Goal: Check status: Check status

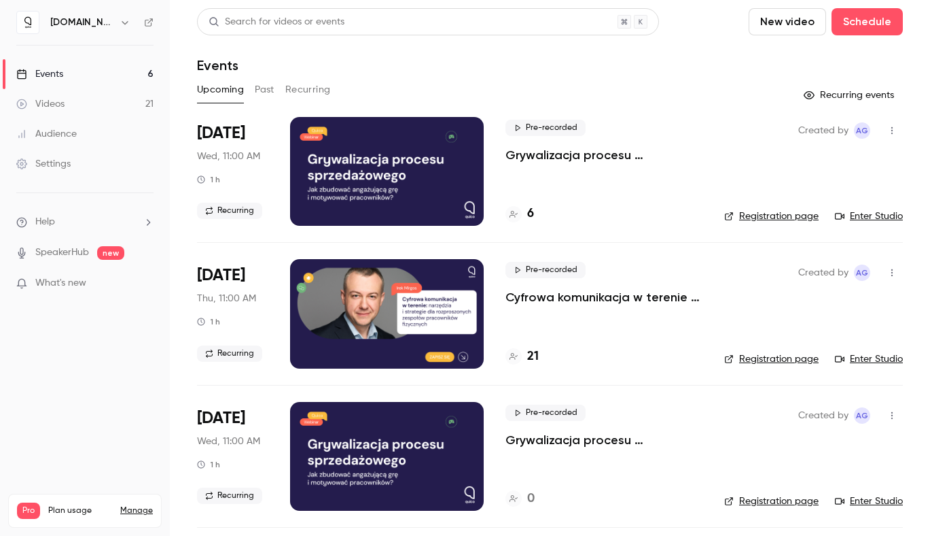
scroll to position [65, 0]
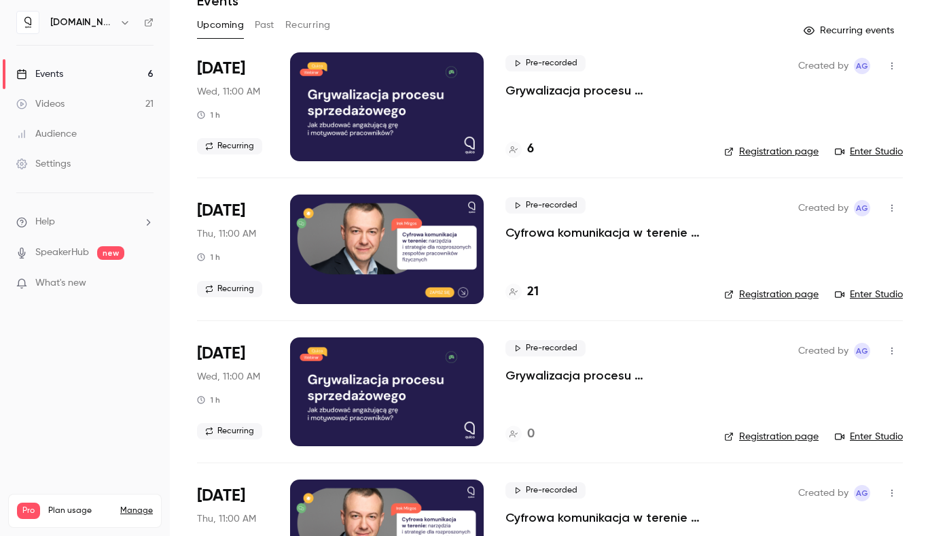
click at [550, 98] on p "Grywalizacja procesu sprzedażowego. Jak zbudować angażującą grę i motywować pra…" at bounding box center [604, 90] width 197 height 16
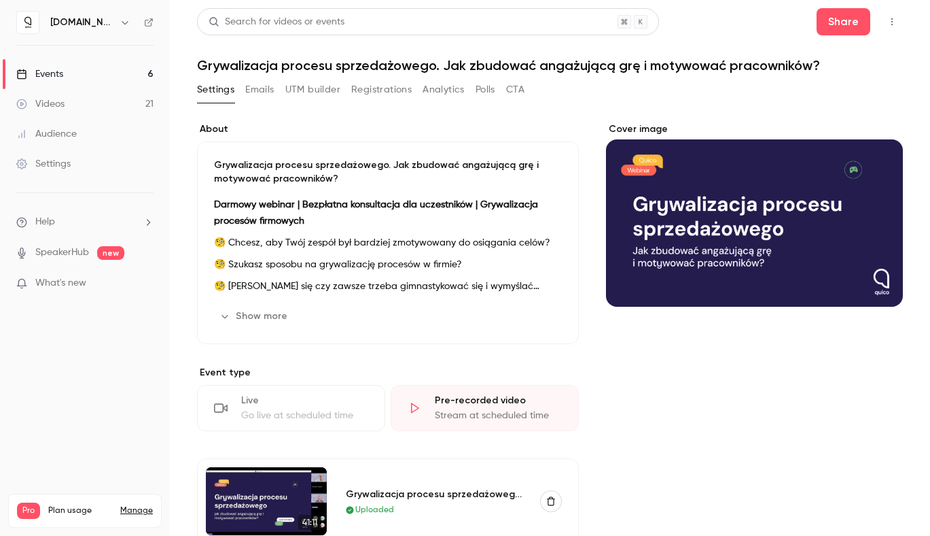
click at [404, 93] on button "Registrations" at bounding box center [381, 90] width 60 height 22
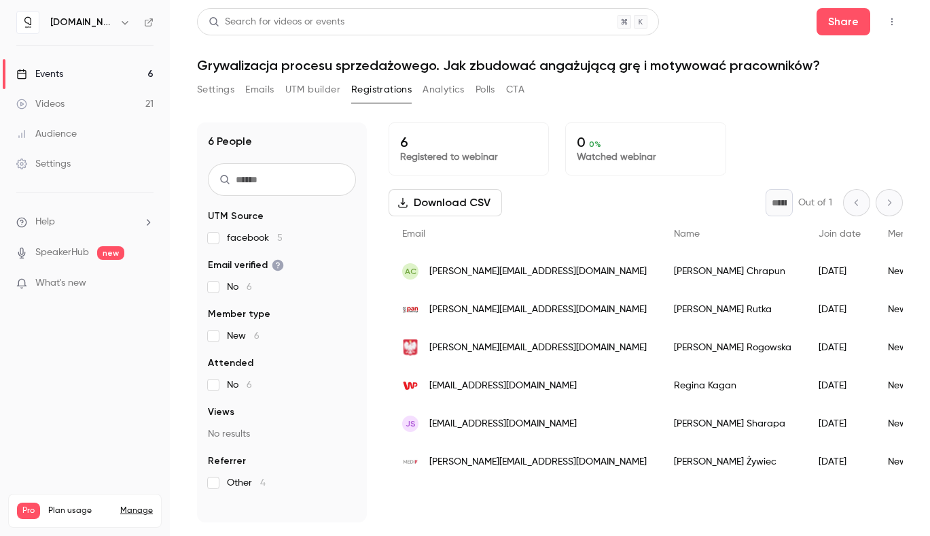
click at [58, 74] on div "Events" at bounding box center [39, 74] width 47 height 14
